Goal: Find specific page/section: Find specific page/section

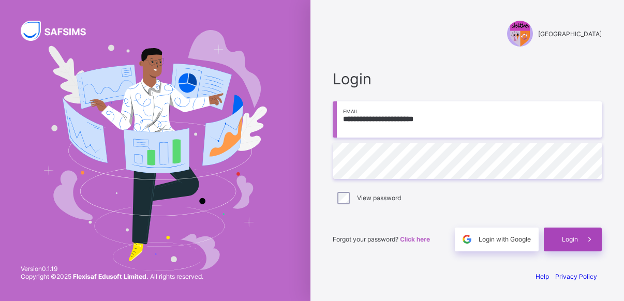
click at [568, 242] on span "Login" at bounding box center [570, 239] width 16 height 8
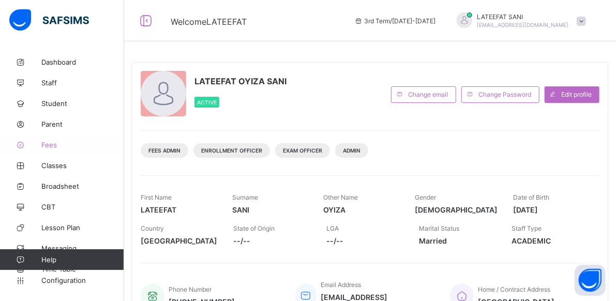
click at [60, 142] on span "Fees" at bounding box center [82, 145] width 83 height 8
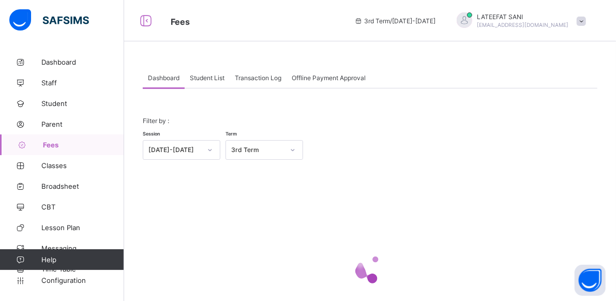
click at [213, 75] on span "Student List" at bounding box center [207, 78] width 35 height 8
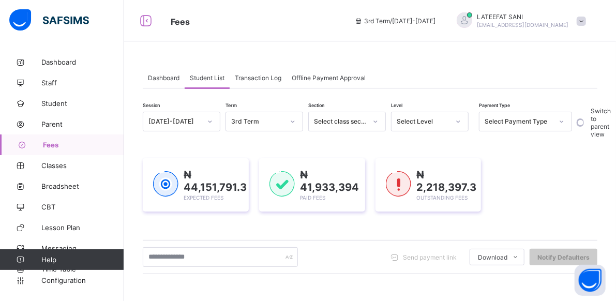
click at [459, 123] on icon at bounding box center [458, 121] width 6 height 10
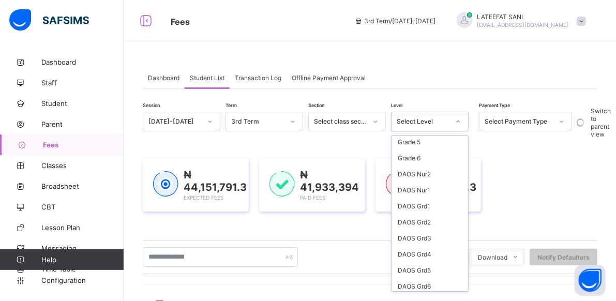
scroll to position [745, 0]
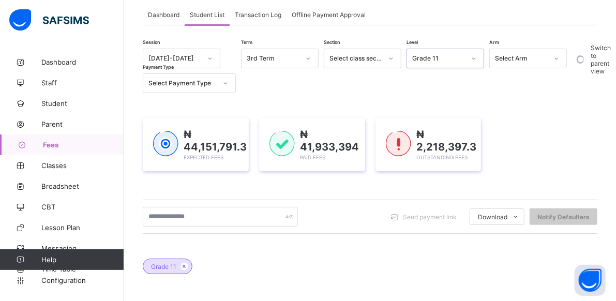
scroll to position [0, 0]
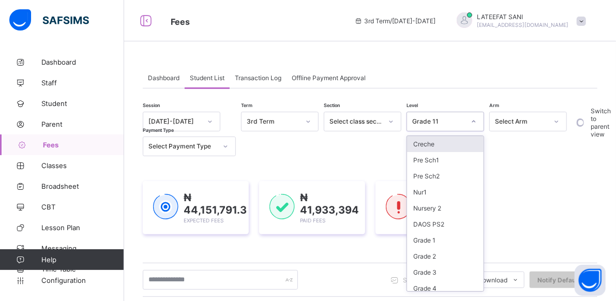
click at [478, 123] on div at bounding box center [474, 121] width 18 height 17
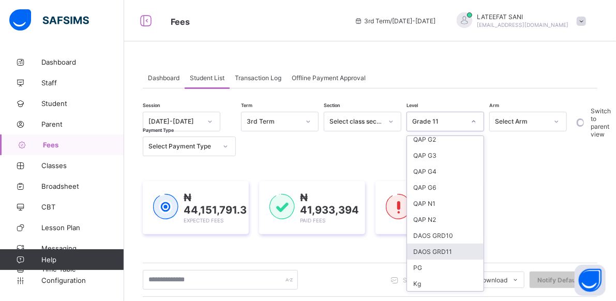
scroll to position [745, 0]
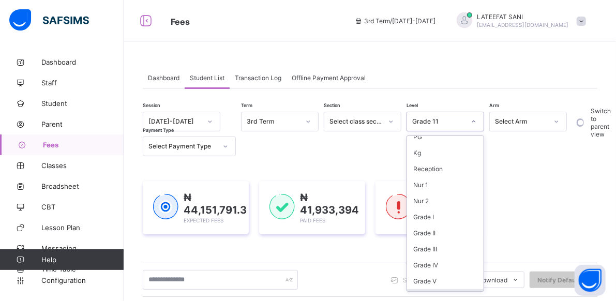
click at [442, 289] on div "DAOS Grade 10" at bounding box center [445, 297] width 77 height 16
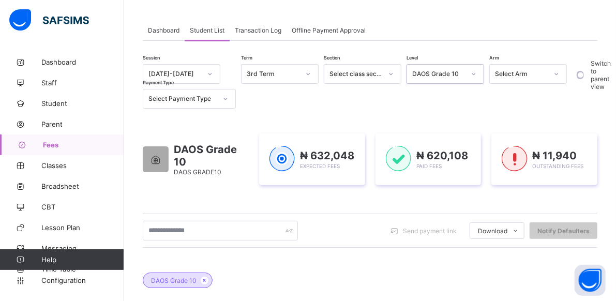
scroll to position [55, 0]
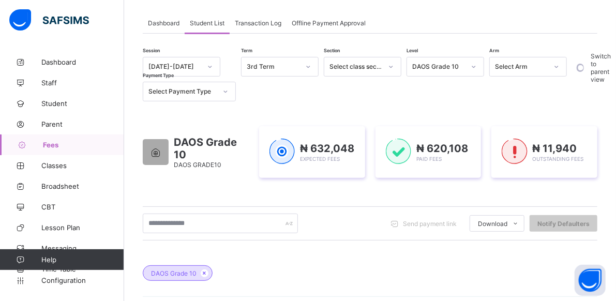
click at [409, 93] on div "Session [DATE]-[DATE] Term 3rd Term Section Select class section Level DAOS Gra…" at bounding box center [357, 79] width 429 height 45
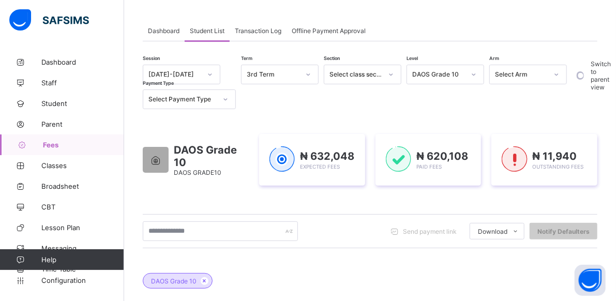
scroll to position [46, 0]
click at [63, 189] on span "Broadsheet" at bounding box center [82, 186] width 83 height 8
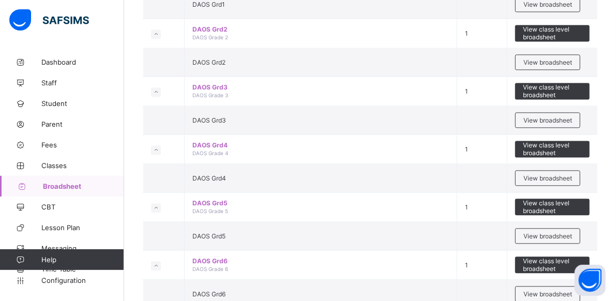
scroll to position [972, 0]
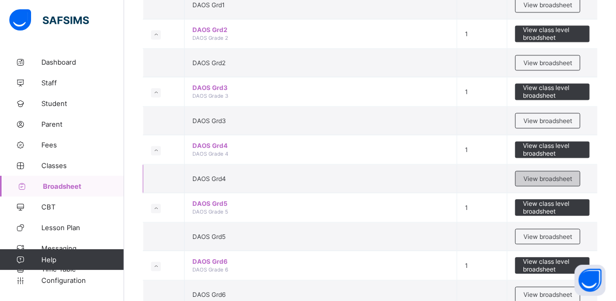
click at [553, 171] on div "View broadsheet" at bounding box center [547, 179] width 65 height 16
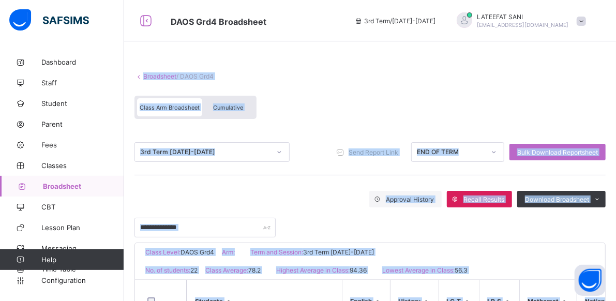
click at [446, 95] on div "Class Arm Broadsheet Cumulative" at bounding box center [370, 110] width 471 height 39
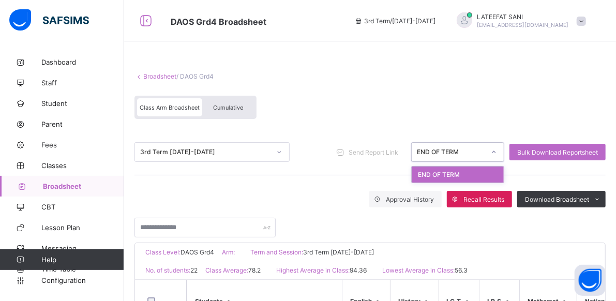
click at [497, 154] on icon at bounding box center [494, 152] width 6 height 10
click at [479, 175] on div "END OF TERM" at bounding box center [458, 175] width 92 height 16
click at [227, 107] on span "Cumulative" at bounding box center [228, 107] width 30 height 7
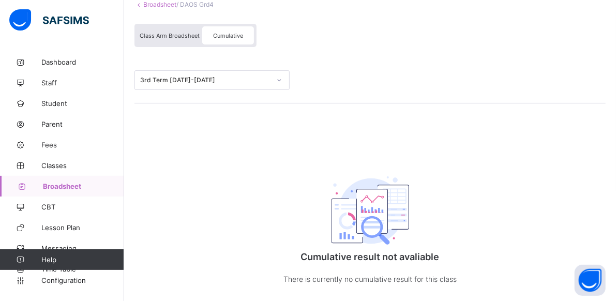
scroll to position [83, 0]
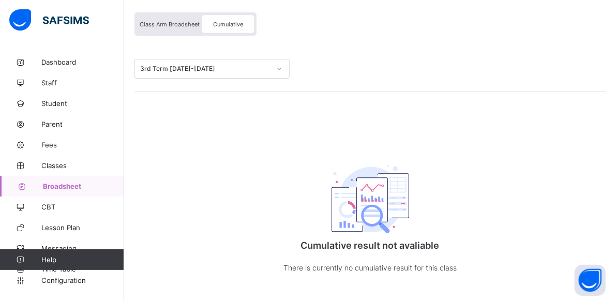
click at [69, 181] on link "Broadsheet" at bounding box center [62, 186] width 124 height 21
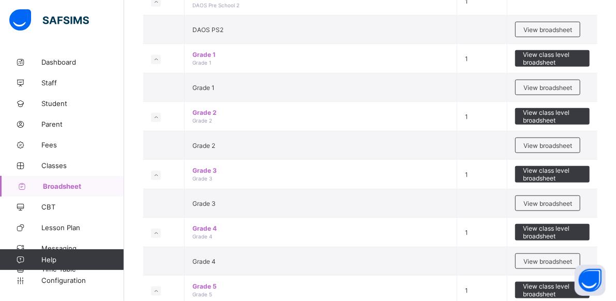
scroll to position [449, 0]
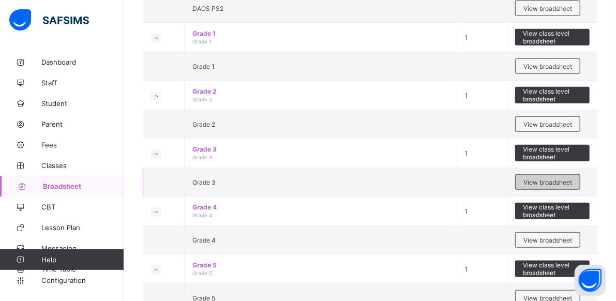
click at [544, 174] on div "View broadsheet" at bounding box center [547, 182] width 65 height 16
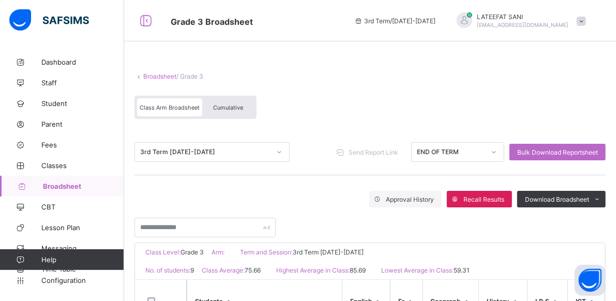
click at [240, 102] on div "Cumulative" at bounding box center [228, 107] width 52 height 18
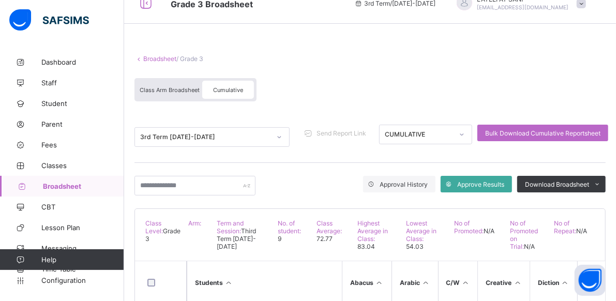
scroll to position [13, 0]
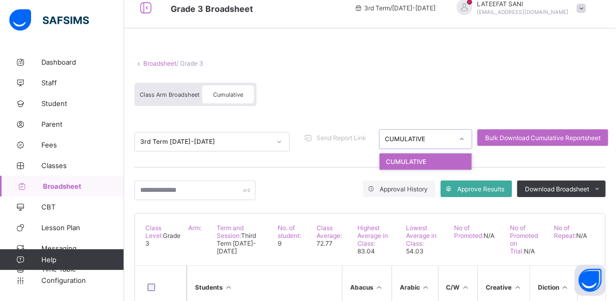
click at [462, 137] on icon at bounding box center [462, 139] width 6 height 10
click at [454, 96] on div "Class Arm Broadsheet Cumulative" at bounding box center [370, 97] width 471 height 39
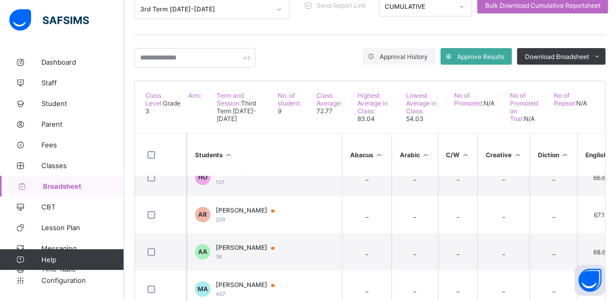
scroll to position [0, 0]
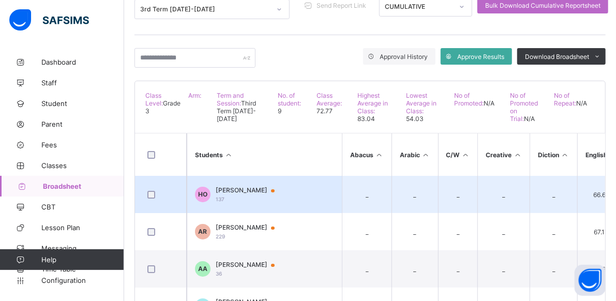
click at [285, 186] on div "[PERSON_NAME] Orenaike 137" at bounding box center [250, 194] width 69 height 16
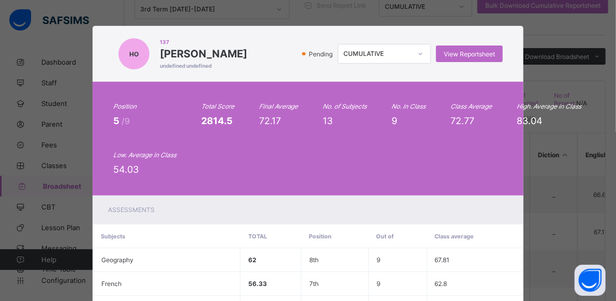
click at [287, 186] on div "Position 5 /9 Total Score 2814.5 Final Average 72.17 No. of Subjects 13 No. in …" at bounding box center [309, 139] width 432 height 114
click at [549, 26] on div "HO 137 [PERSON_NAME] Orenaike undefined undefined Pending CUMULATIVE View Repor…" at bounding box center [308, 150] width 616 height 301
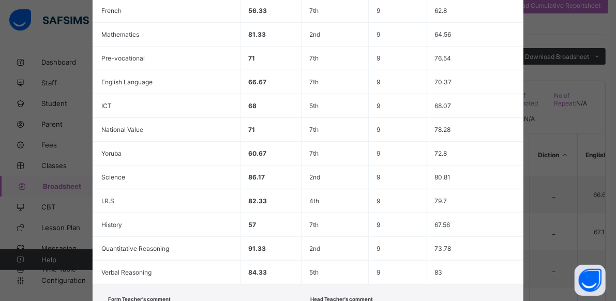
scroll to position [340, 0]
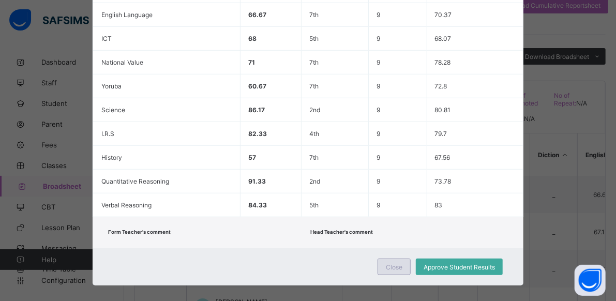
click at [404, 259] on div "Close" at bounding box center [394, 267] width 33 height 17
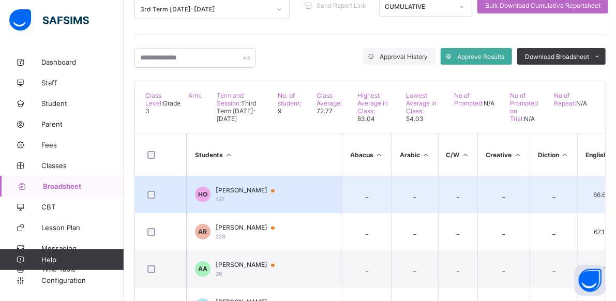
scroll to position [0, 0]
